Goal: Information Seeking & Learning: Find specific fact

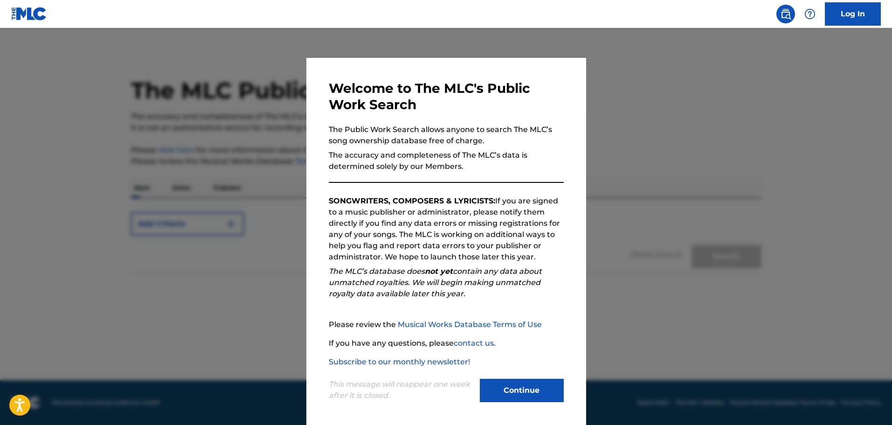
click at [521, 390] on button "Continue" at bounding box center [522, 390] width 84 height 23
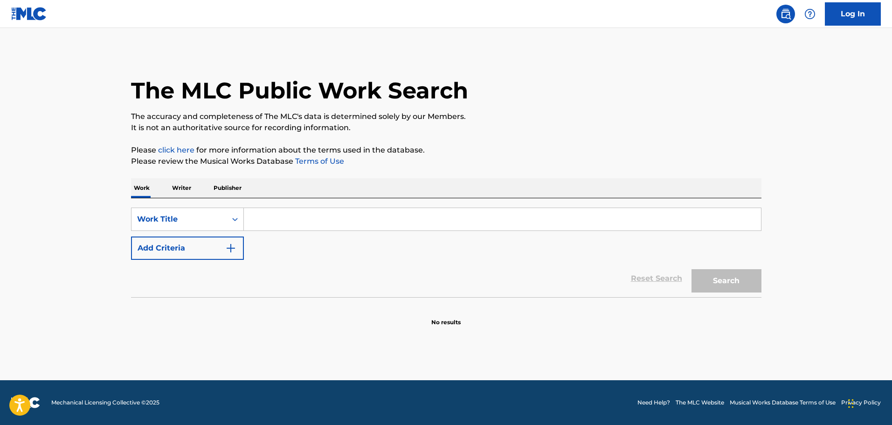
click at [328, 216] on input "Search Form" at bounding box center [502, 219] width 517 height 22
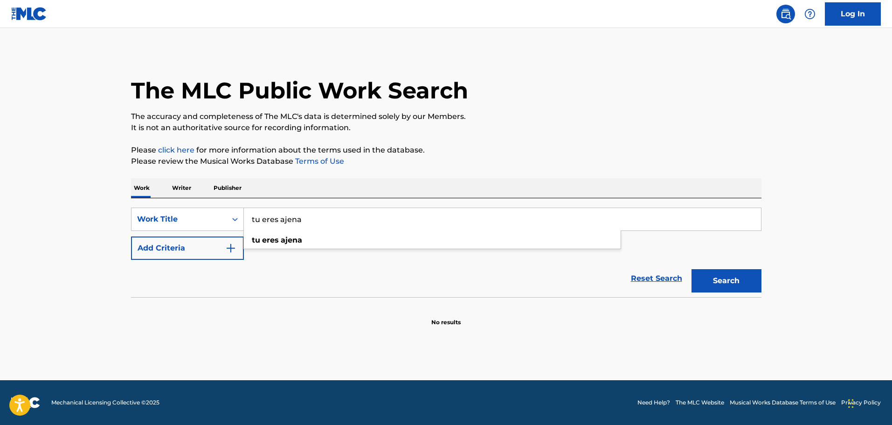
type input "tu eres ajena"
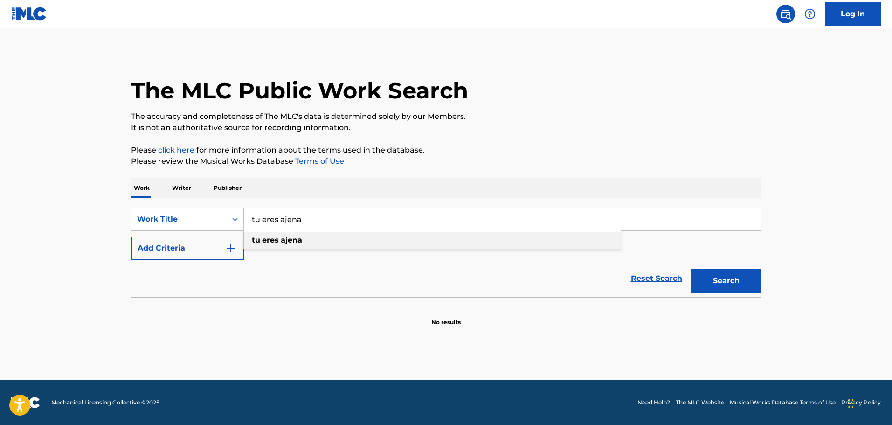
click at [285, 241] on strong "ajena" at bounding box center [291, 239] width 21 height 9
click at [230, 250] on img "Search Form" at bounding box center [230, 247] width 11 height 11
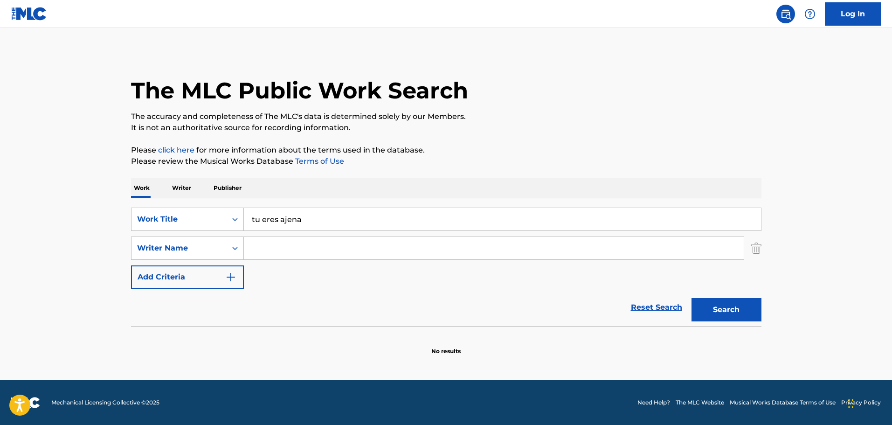
click at [279, 253] on input "Search Form" at bounding box center [494, 248] width 500 height 22
paste input "[PERSON_NAME]"
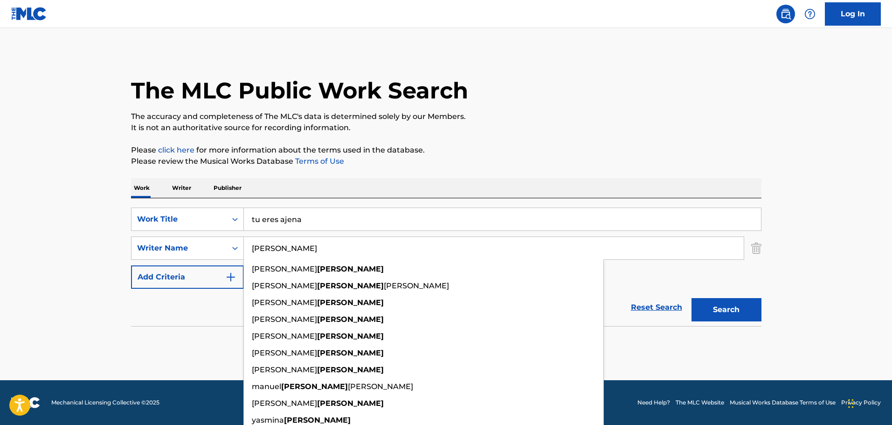
click at [250, 248] on input "[PERSON_NAME]" at bounding box center [494, 248] width 500 height 22
click at [296, 248] on input "[PERSON_NAME]" at bounding box center [494, 248] width 500 height 22
paste input "[PERSON_NAME]"
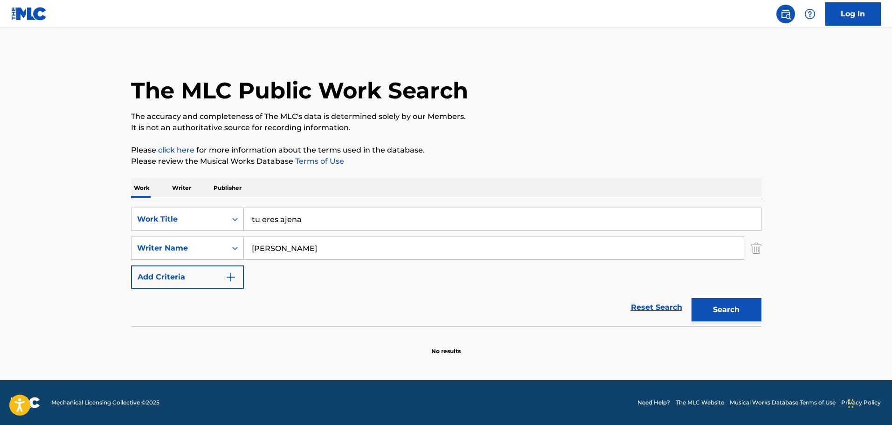
type input "[PERSON_NAME]"
click at [691, 298] on button "Search" at bounding box center [726, 309] width 70 height 23
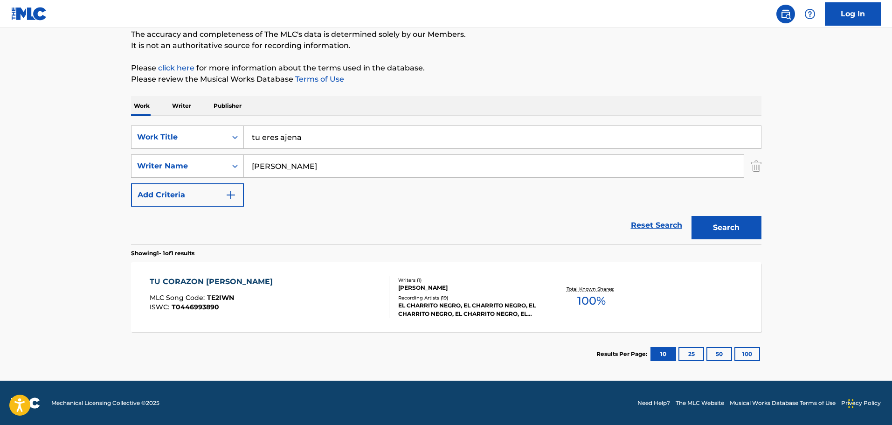
scroll to position [83, 0]
click at [297, 296] on div "TU CORAZON [PERSON_NAME] MLC Song Code : TE2IWN ISWC : T0446993890" at bounding box center [270, 297] width 240 height 42
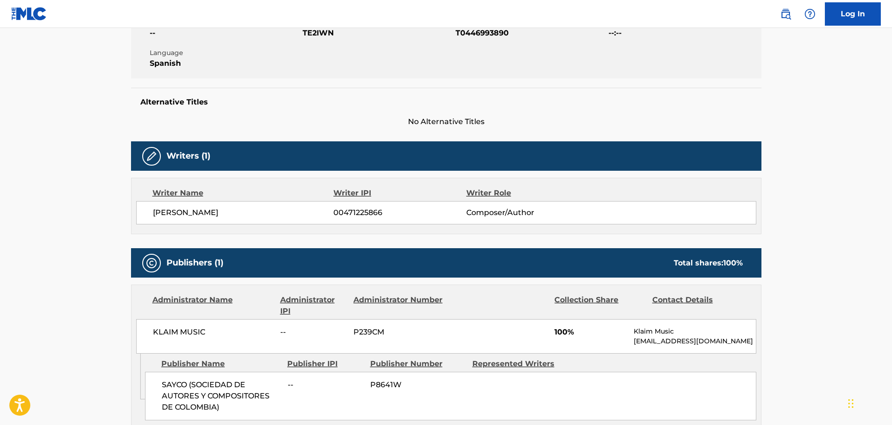
scroll to position [186, 0]
